Goal: Information Seeking & Learning: Learn about a topic

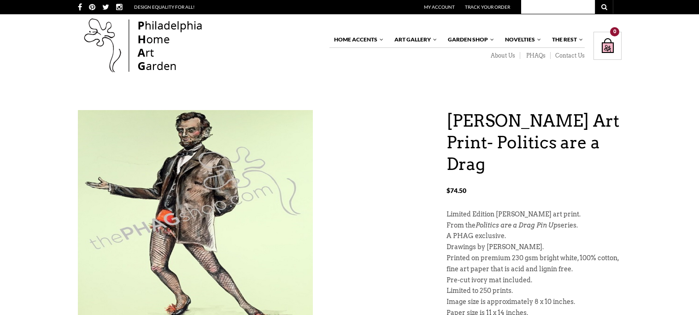
drag, startPoint x: 499, startPoint y: 141, endPoint x: 549, endPoint y: 170, distance: 57.8
click at [549, 170] on h1 "[PERSON_NAME] Art Print- Politics are a Drag" at bounding box center [534, 142] width 175 height 65
copy h1 "Politics are a Drag"
click at [555, 9] on input "text" at bounding box center [558, 7] width 74 height 14
paste input "Politics are a Drag"
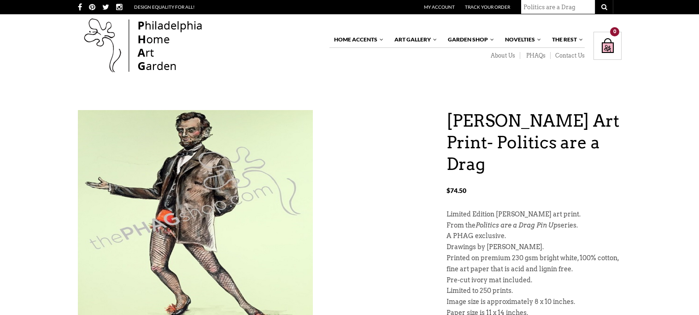
type input "Politics are a Drag"
click at [606, 8] on icon at bounding box center [604, 7] width 6 height 6
click at [601, 4] on icon at bounding box center [604, 7] width 6 height 6
click at [601, 6] on icon at bounding box center [604, 7] width 6 height 6
click at [584, 6] on input "Politics are a Drag" at bounding box center [558, 7] width 74 height 14
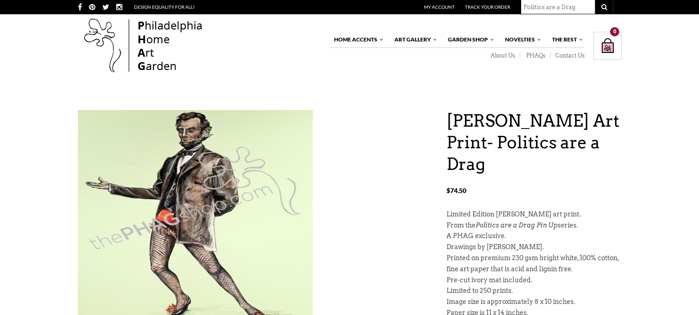
click at [595, 0] on button "submit" at bounding box center [604, 7] width 18 height 14
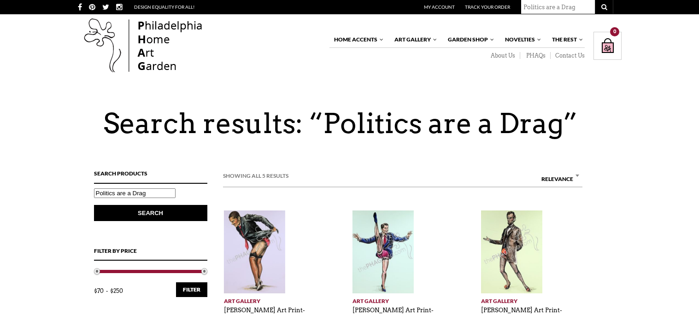
click at [582, 2] on input "Politics are a Drag" at bounding box center [558, 7] width 74 height 14
drag, startPoint x: 583, startPoint y: 5, endPoint x: 503, endPoint y: 6, distance: 79.7
click at [503, 6] on div "Politics are a Drag My Account Track Your Order" at bounding box center [480, 7] width 265 height 14
click at [577, 6] on input "Politics are a Drag" at bounding box center [558, 7] width 74 height 14
drag, startPoint x: 577, startPoint y: 6, endPoint x: 522, endPoint y: 6, distance: 55.3
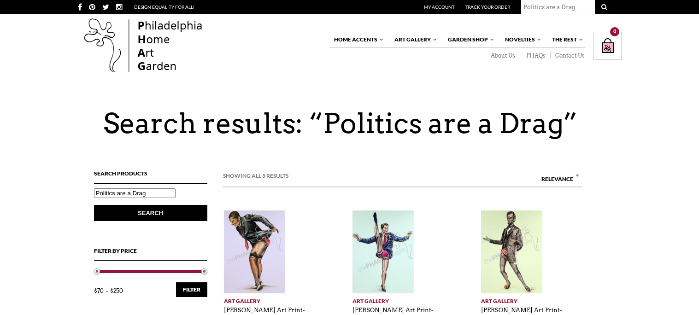
click at [522, 6] on input "Politics are a Drag" at bounding box center [558, 7] width 74 height 14
type input "[DEMOGRAPHIC_DATA]"
click at [595, 0] on button "submit" at bounding box center [604, 7] width 18 height 14
click at [605, 4] on icon "submit" at bounding box center [604, 7] width 6 height 6
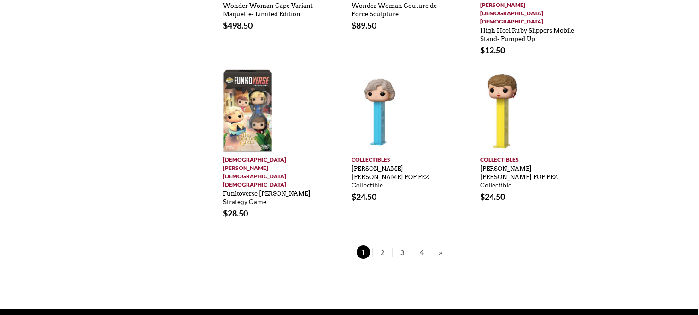
scroll to position [665, 1]
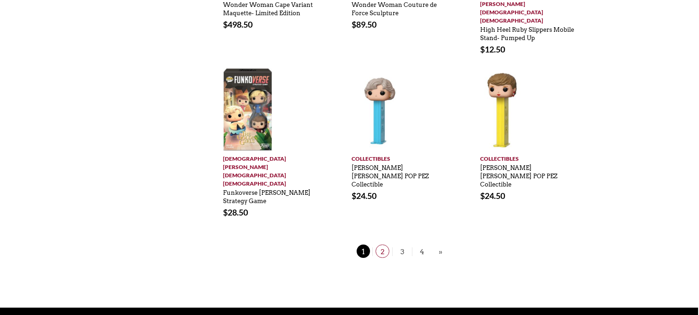
click at [381, 245] on span "2" at bounding box center [383, 251] width 14 height 13
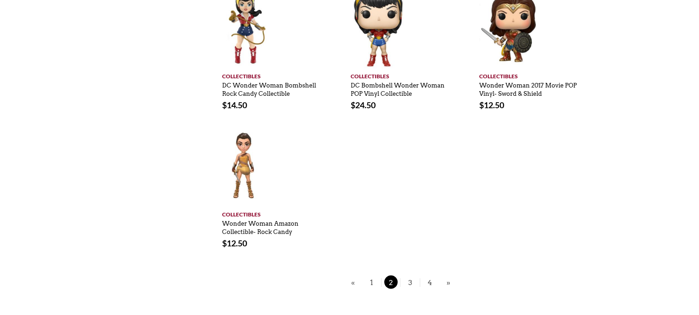
scroll to position [551, 2]
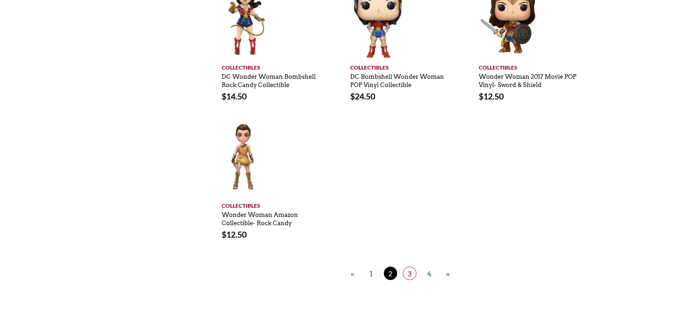
click at [411, 267] on span "3" at bounding box center [410, 273] width 14 height 13
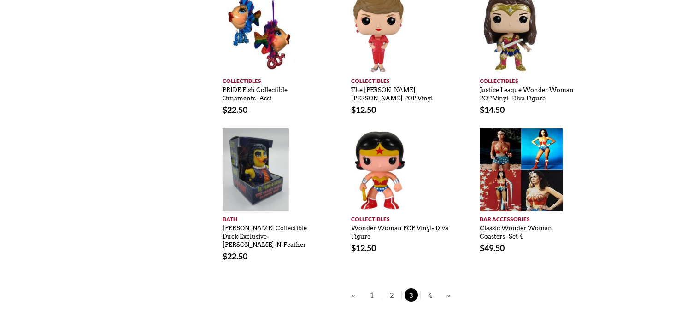
scroll to position [575, 1]
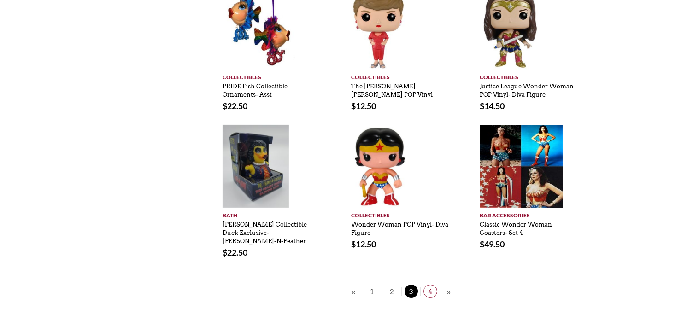
click at [430, 285] on span "4" at bounding box center [431, 291] width 14 height 13
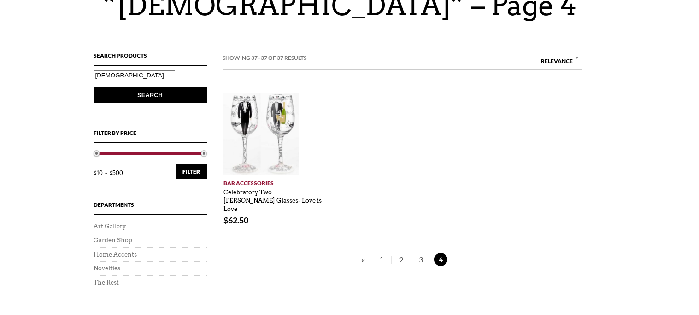
scroll to position [0, 0]
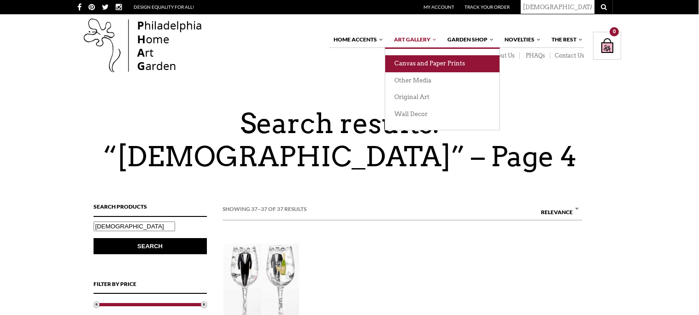
click at [421, 59] on link "Canvas and Paper Prints" at bounding box center [442, 63] width 114 height 17
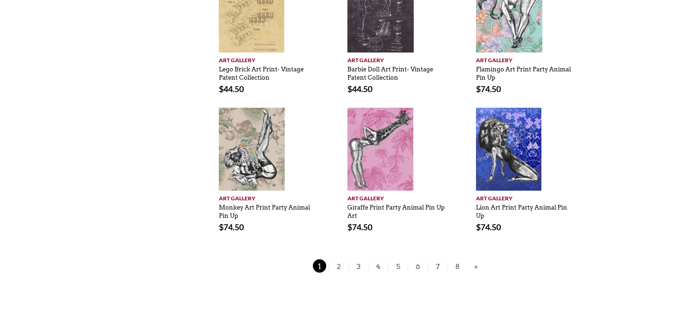
scroll to position [670, 6]
click at [342, 271] on span "2" at bounding box center [338, 265] width 14 height 13
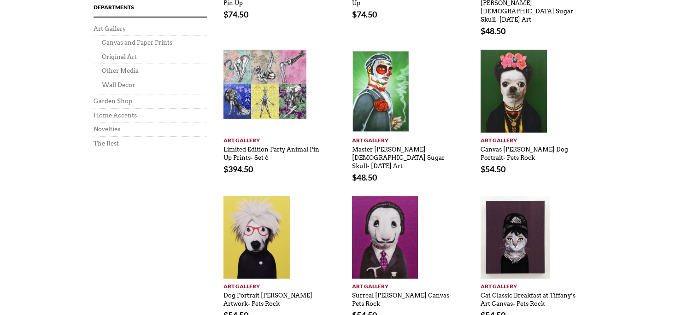
scroll to position [424, 1]
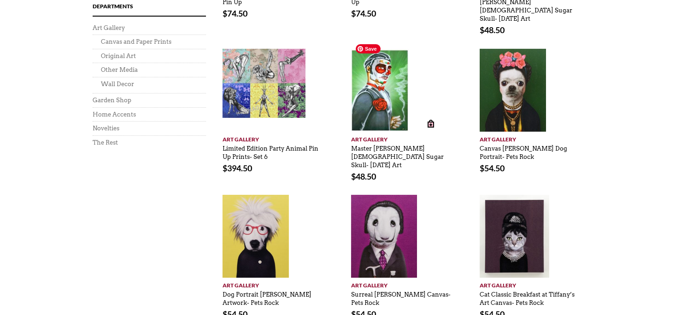
click at [388, 82] on img at bounding box center [380, 90] width 58 height 83
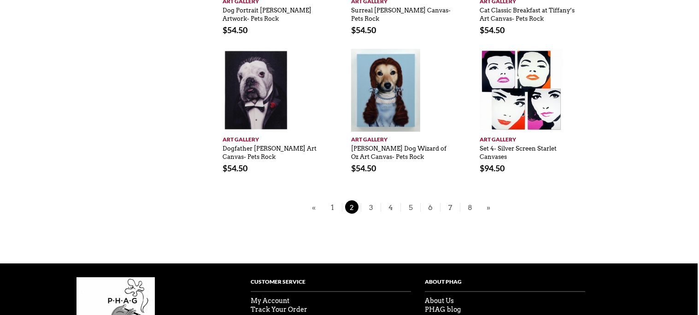
scroll to position [710, 1]
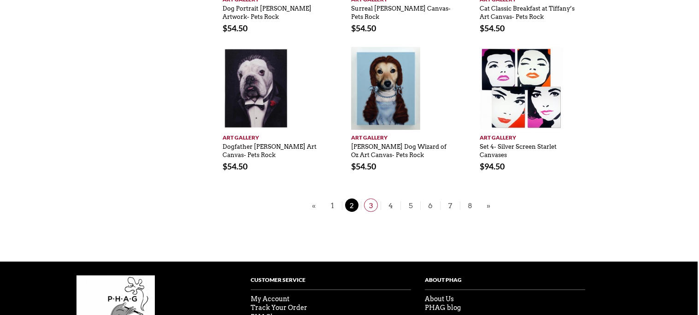
click at [370, 199] on span "3" at bounding box center [371, 205] width 14 height 13
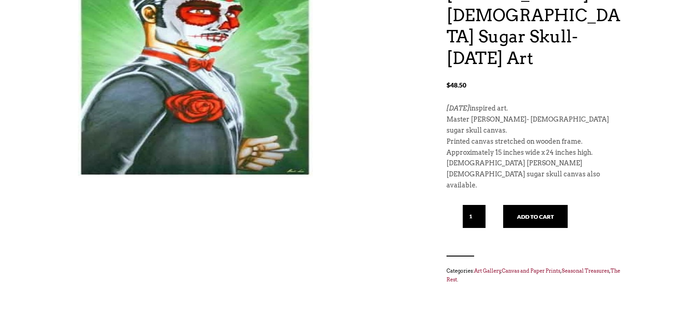
scroll to position [154, 0]
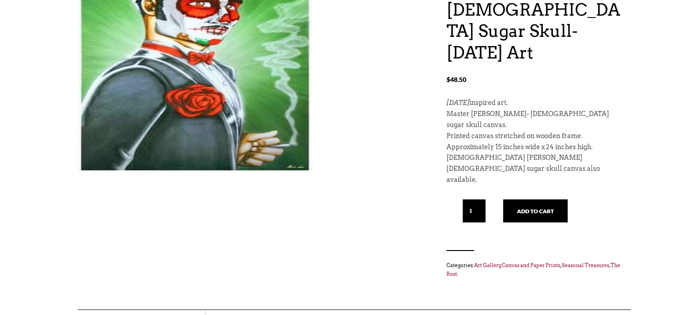
click at [187, 100] on img at bounding box center [195, 63] width 235 height 221
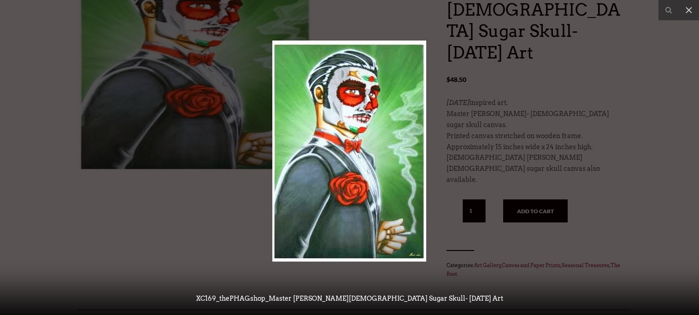
click at [203, 192] on div at bounding box center [349, 157] width 699 height 315
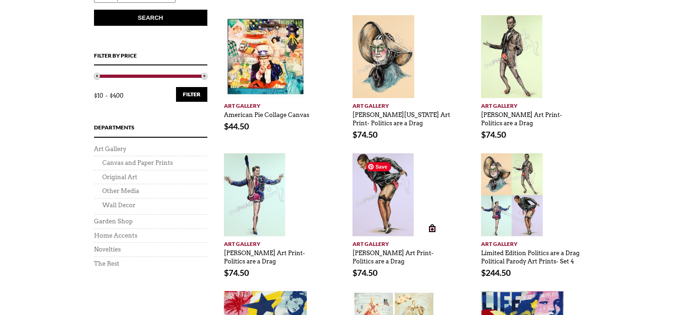
scroll to position [301, 0]
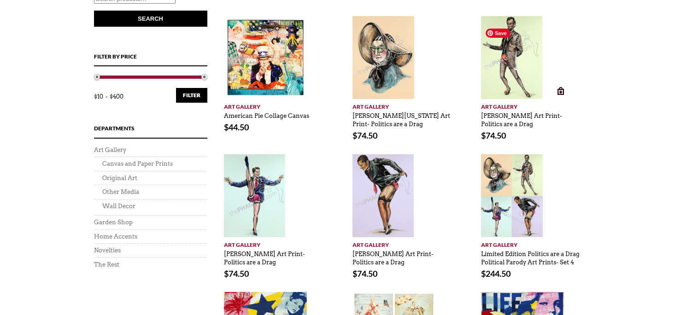
click at [509, 54] on img at bounding box center [511, 57] width 61 height 83
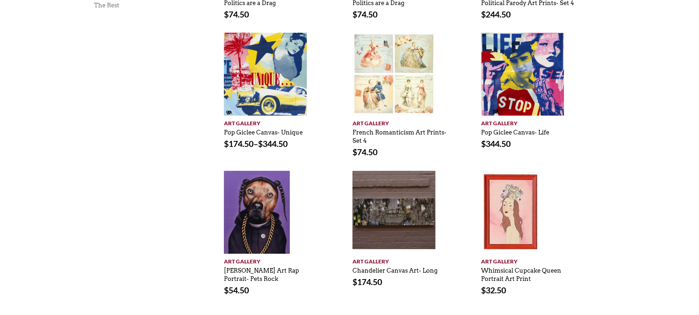
scroll to position [771, 0]
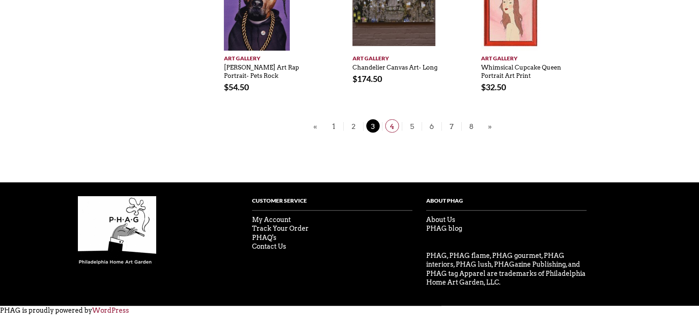
click at [390, 124] on span "4" at bounding box center [392, 125] width 14 height 13
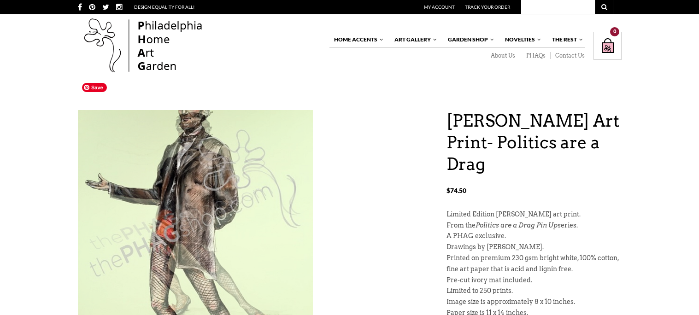
click at [186, 186] on img at bounding box center [195, 232] width 235 height 311
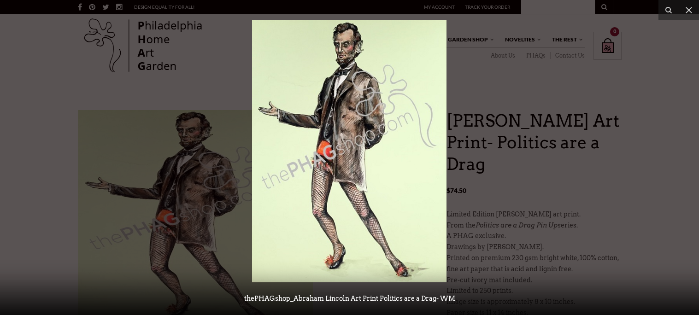
click at [550, 109] on div at bounding box center [349, 157] width 699 height 315
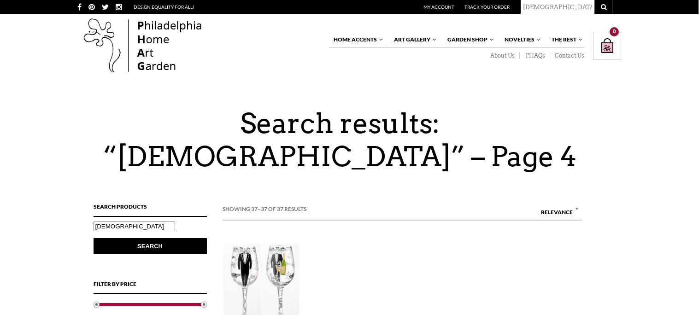
scroll to position [0, 0]
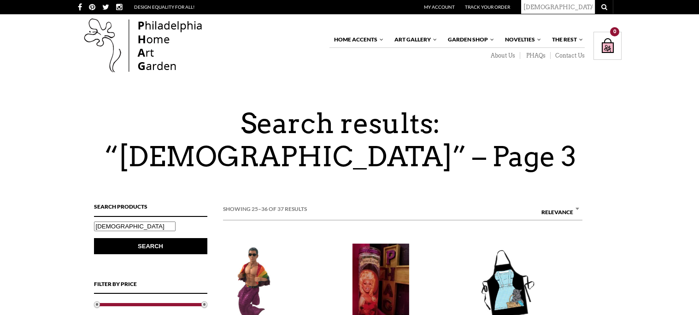
scroll to position [575, 1]
